Goal: Information Seeking & Learning: Find contact information

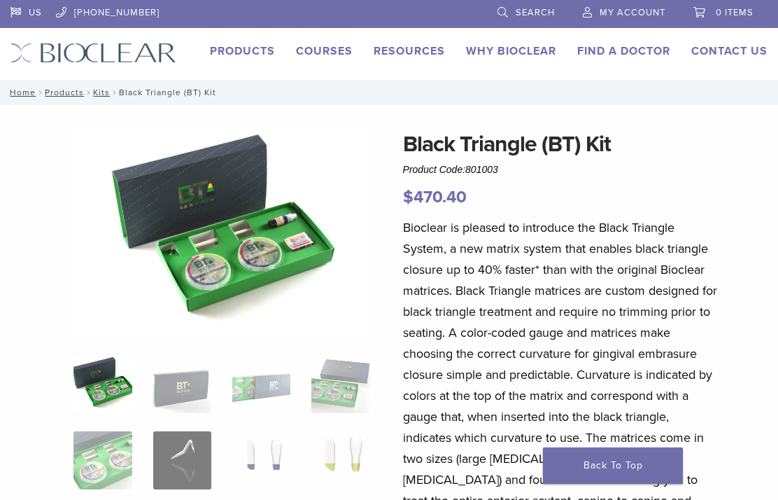
click at [265, 57] on link "Products" at bounding box center [242, 51] width 65 height 14
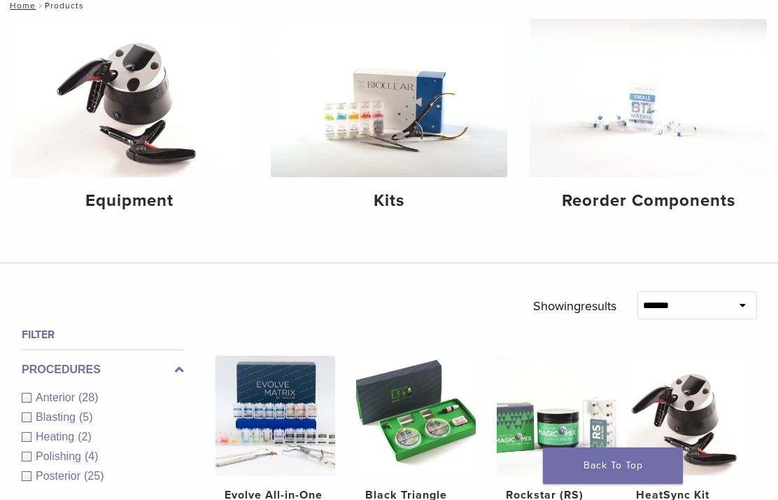
scroll to position [130, 0]
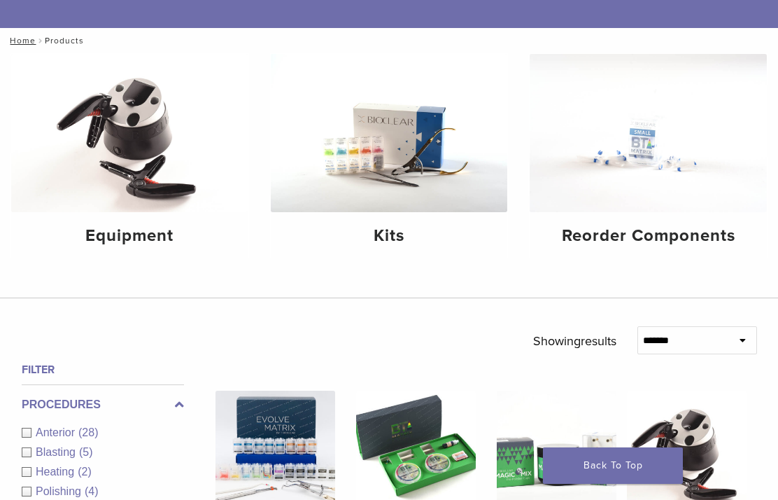
click at [450, 169] on img at bounding box center [389, 133] width 237 height 158
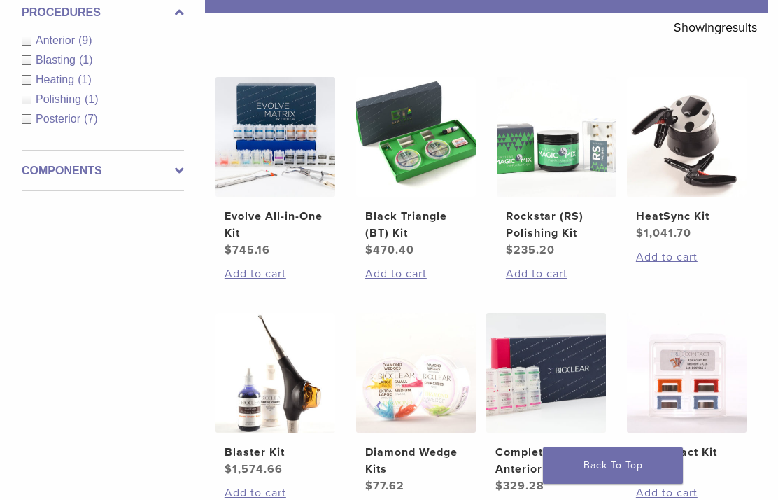
scroll to position [248, 0]
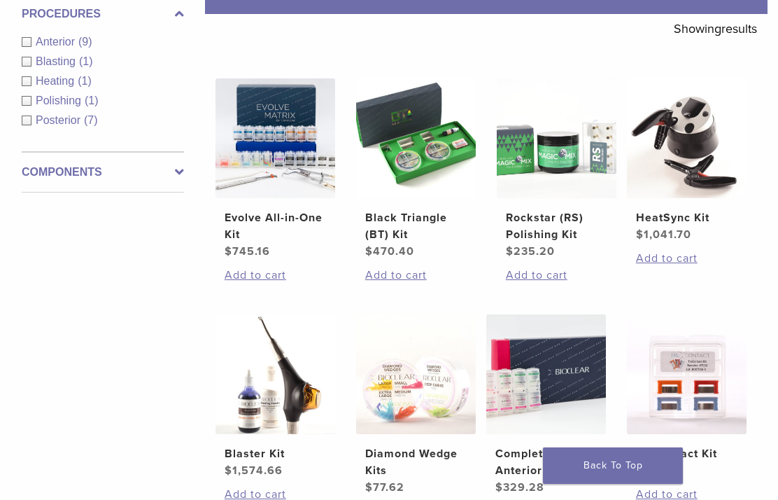
click at [311, 243] on h2 "Evolve All-in-One Kit" at bounding box center [275, 226] width 101 height 34
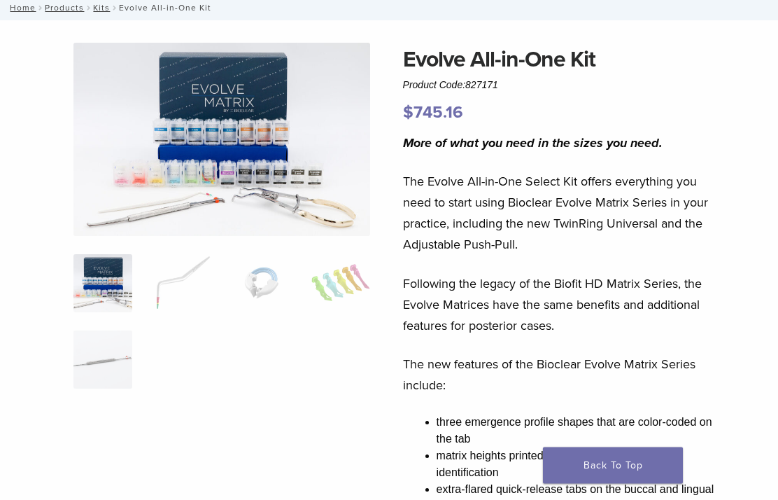
scroll to position [85, 0]
click at [325, 120] on img at bounding box center [221, 139] width 296 height 193
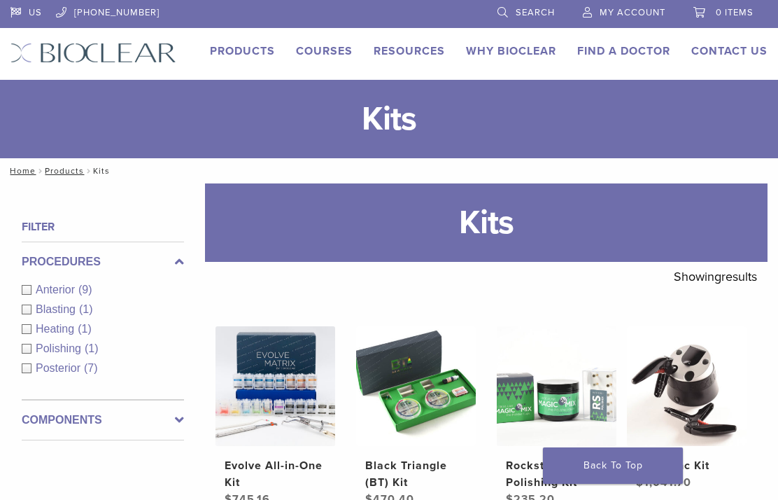
click at [0, 0] on link "Technique Guides, IFU, & SDS" at bounding box center [0, 0] width 0 height 0
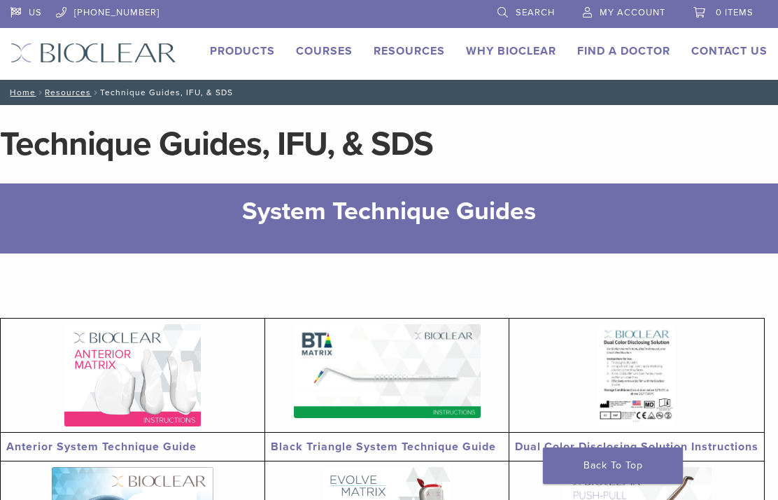
click at [629, 49] on link "Find A Doctor" at bounding box center [623, 51] width 93 height 14
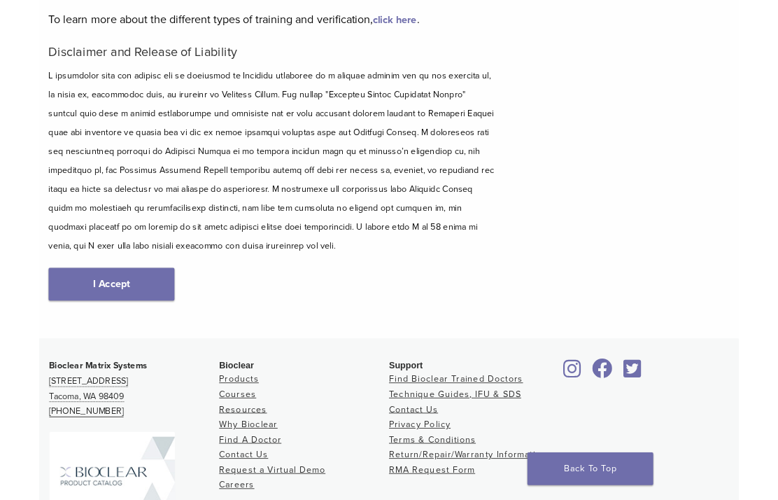
scroll to position [220, 0]
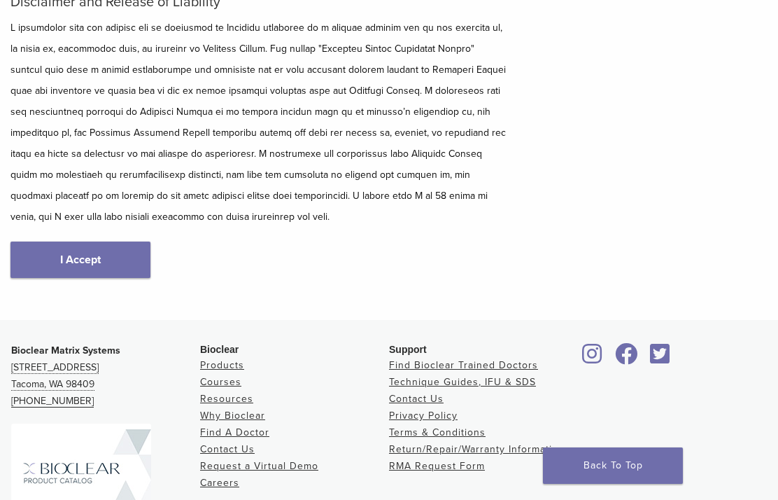
click at [143, 258] on link "I Accept" at bounding box center [80, 259] width 140 height 36
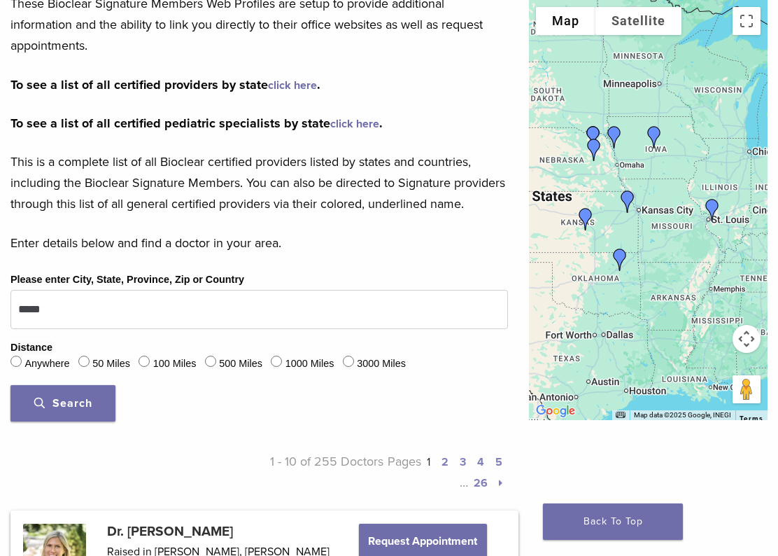
scroll to position [309, 0]
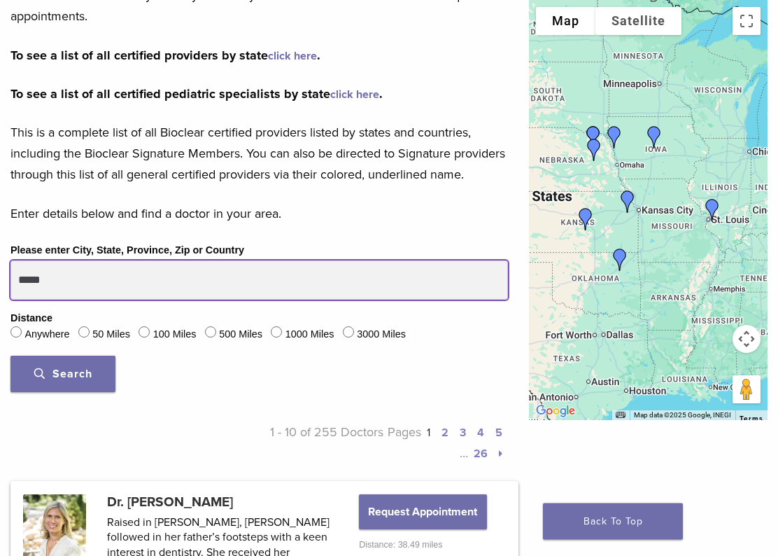
click at [415, 300] on input "*****" at bounding box center [259, 280] width 498 height 39
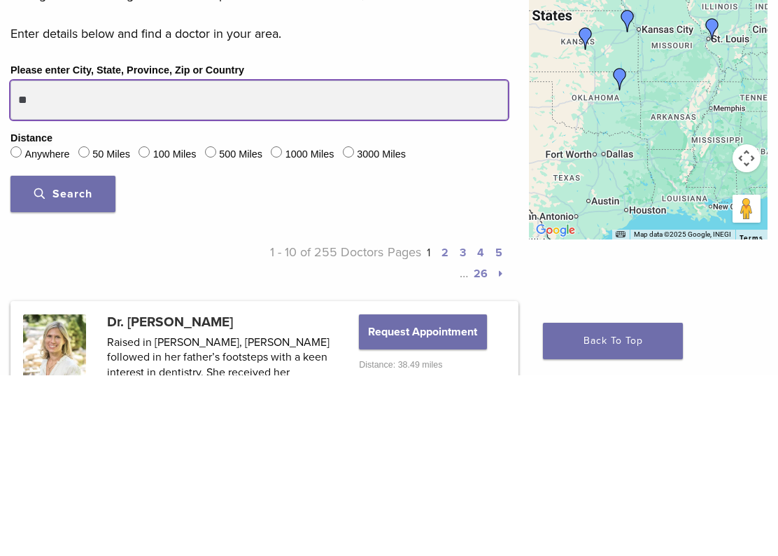
type input "*"
type input "*****"
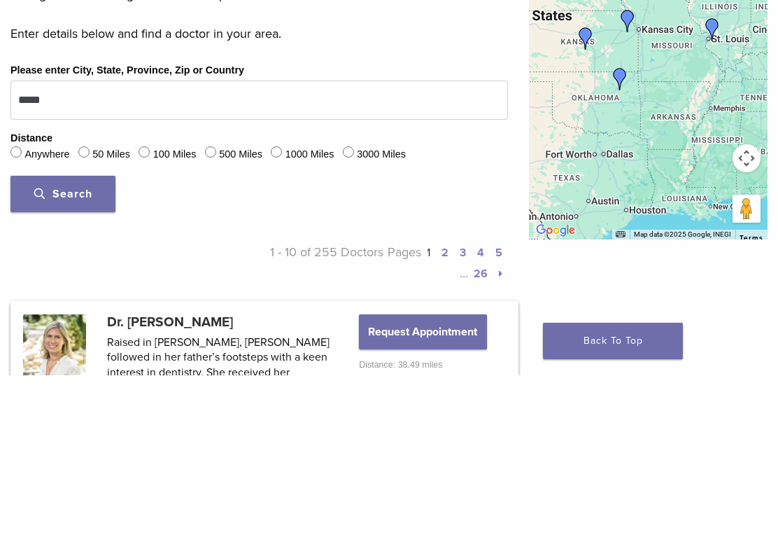
click at [106, 356] on button "Search" at bounding box center [62, 374] width 105 height 36
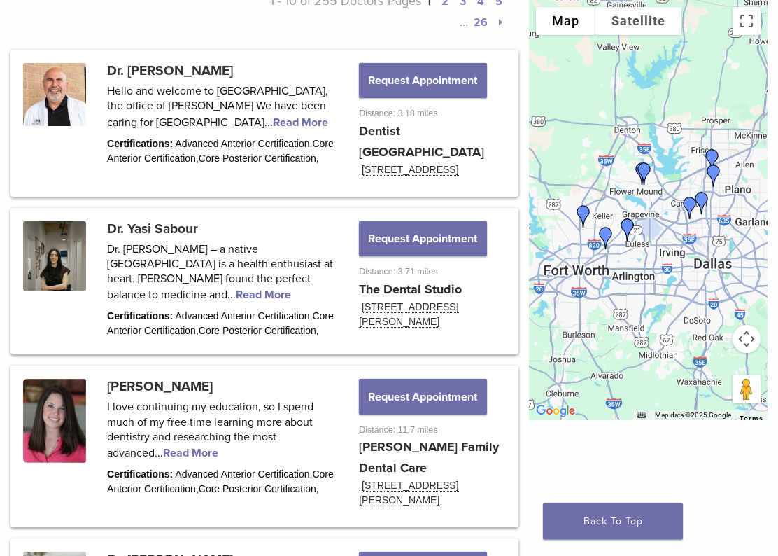
scroll to position [741, 0]
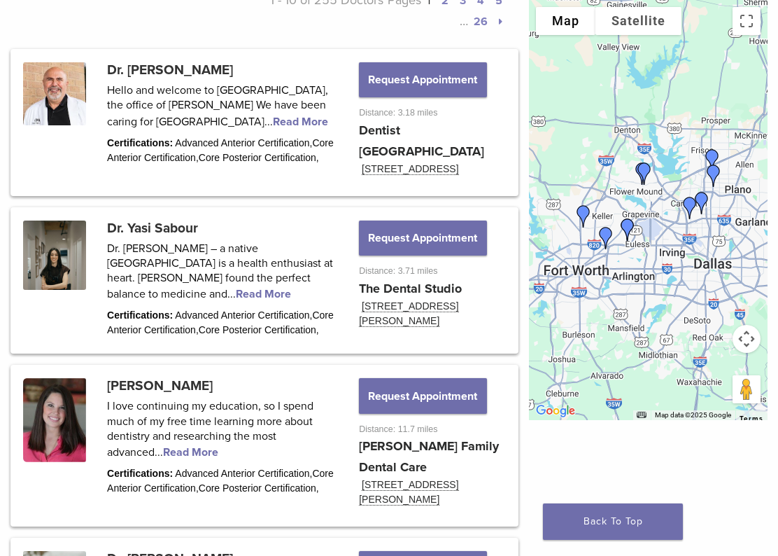
click at [195, 268] on link at bounding box center [265, 280] width 504 height 143
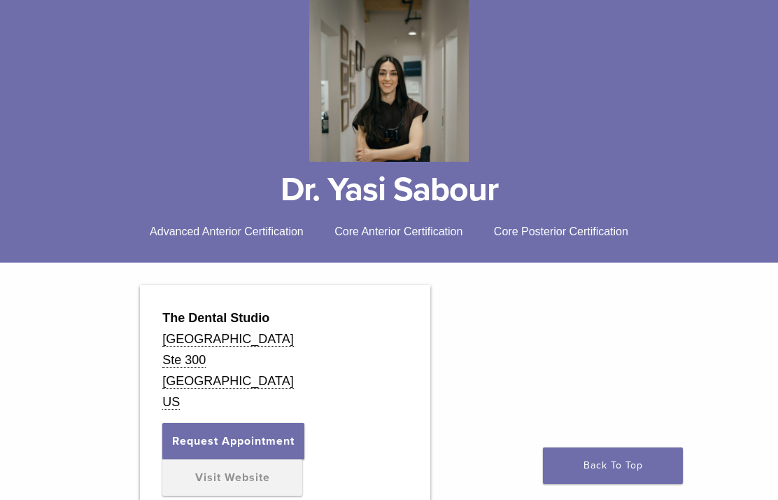
scroll to position [179, 0]
